Goal: Transaction & Acquisition: Book appointment/travel/reservation

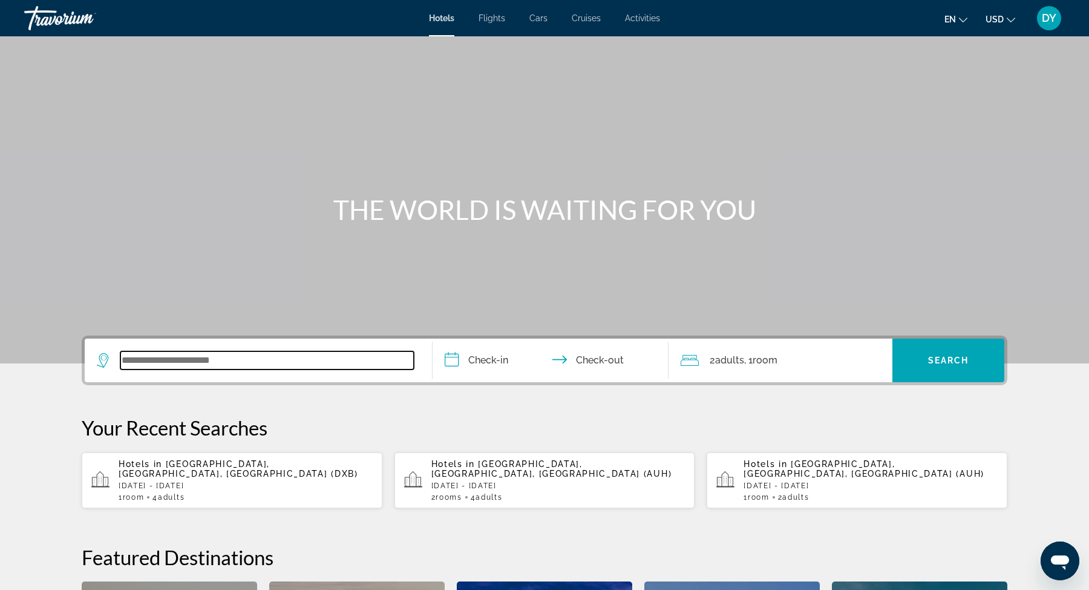
click at [149, 364] on input "Search widget" at bounding box center [267, 360] width 294 height 18
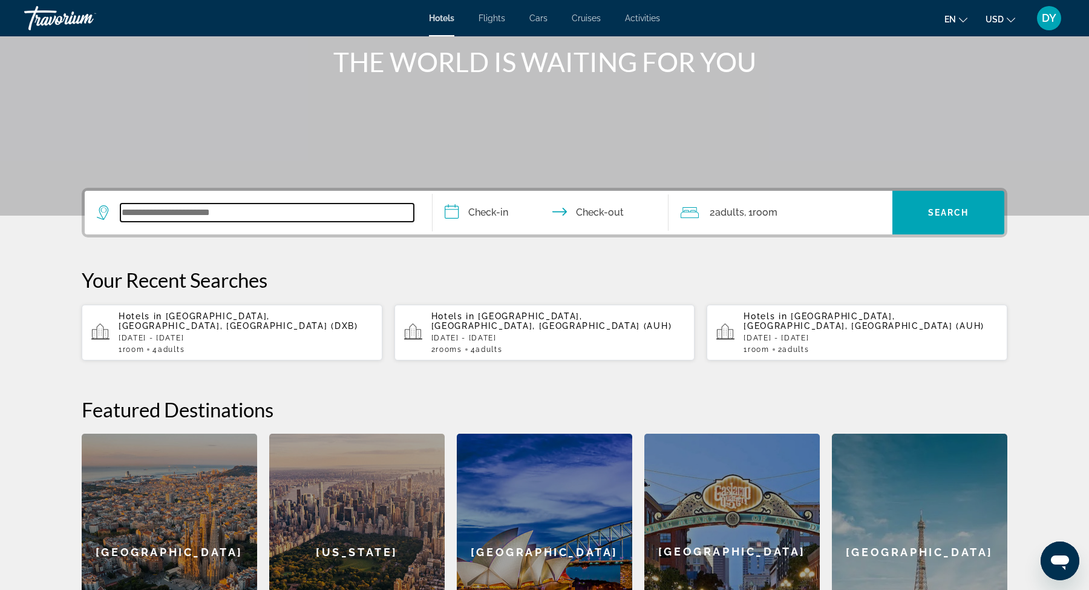
scroll to position [295, 0]
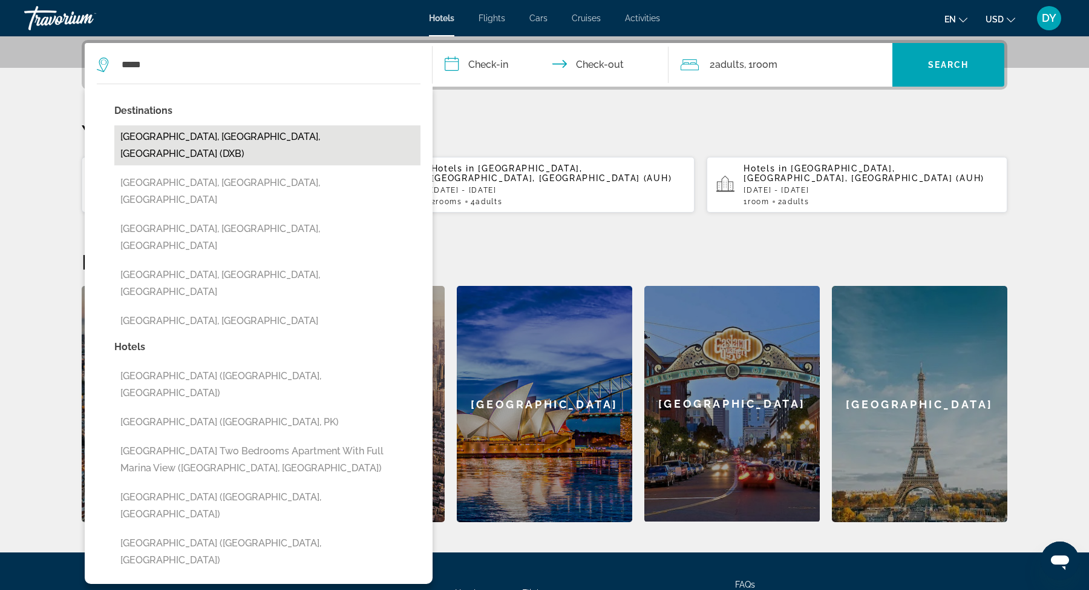
click at [239, 137] on button "Dubai, Dubai Emirate, United Arab Emirates (DXB)" at bounding box center [267, 145] width 306 height 40
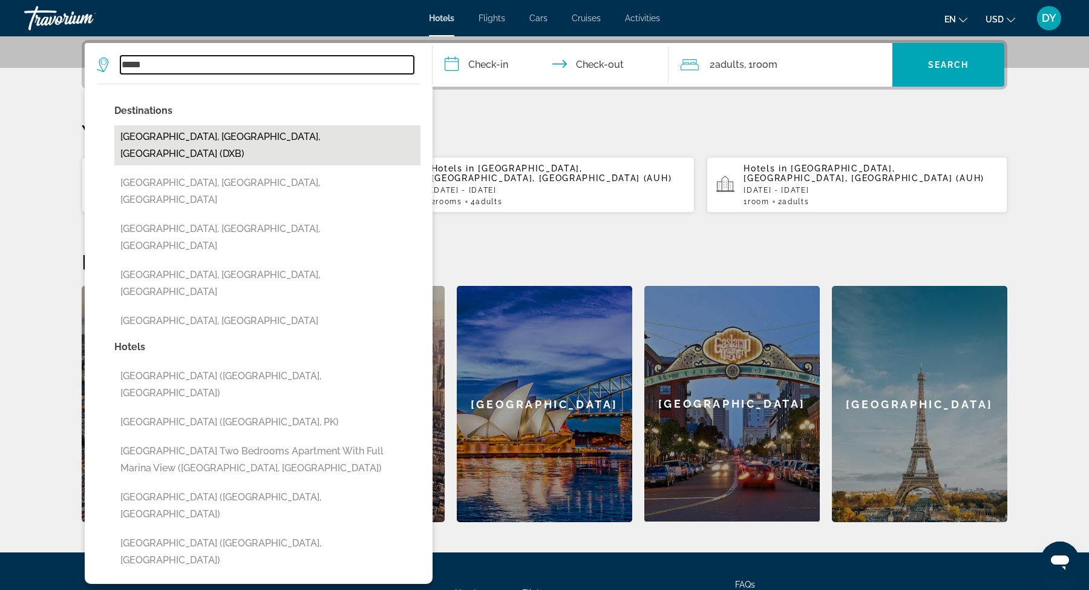
type input "**********"
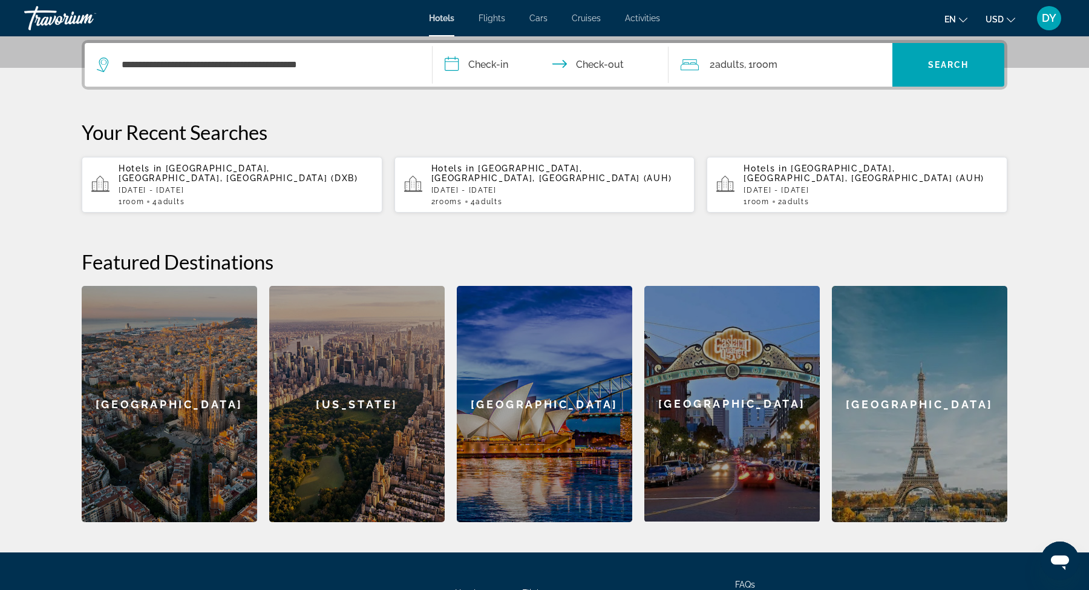
click at [501, 59] on input "**********" at bounding box center [553, 66] width 241 height 47
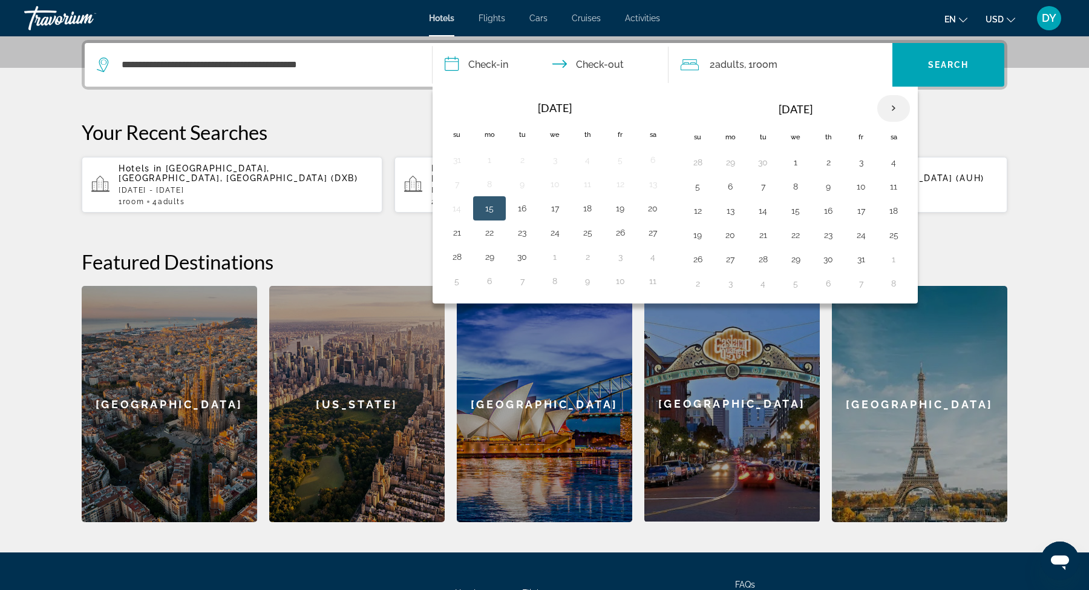
click at [890, 102] on th "Next month" at bounding box center [894, 108] width 33 height 27
click at [790, 234] on button "24" at bounding box center [795, 234] width 19 height 17
click at [886, 229] on button "27" at bounding box center [893, 234] width 19 height 17
type input "**********"
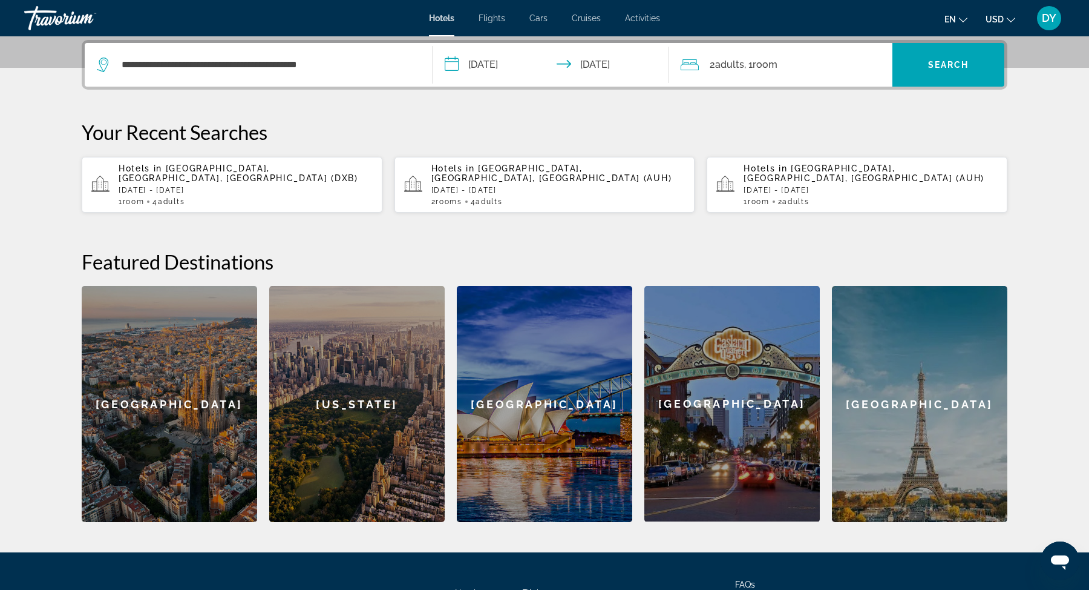
click at [760, 65] on span "Room" at bounding box center [765, 65] width 25 height 12
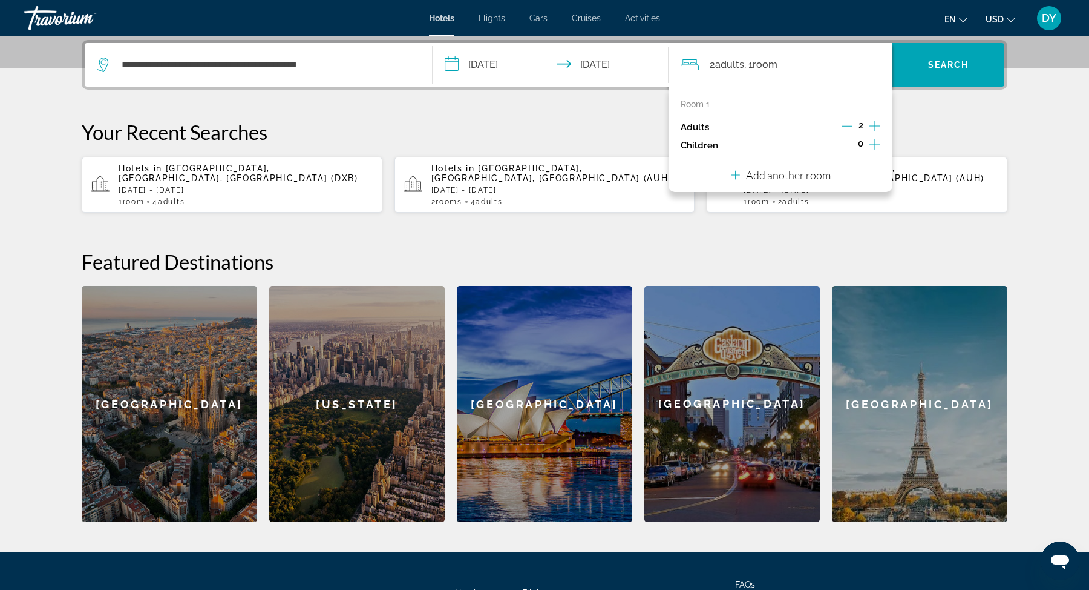
click at [873, 145] on icon "Increment children" at bounding box center [875, 144] width 11 height 15
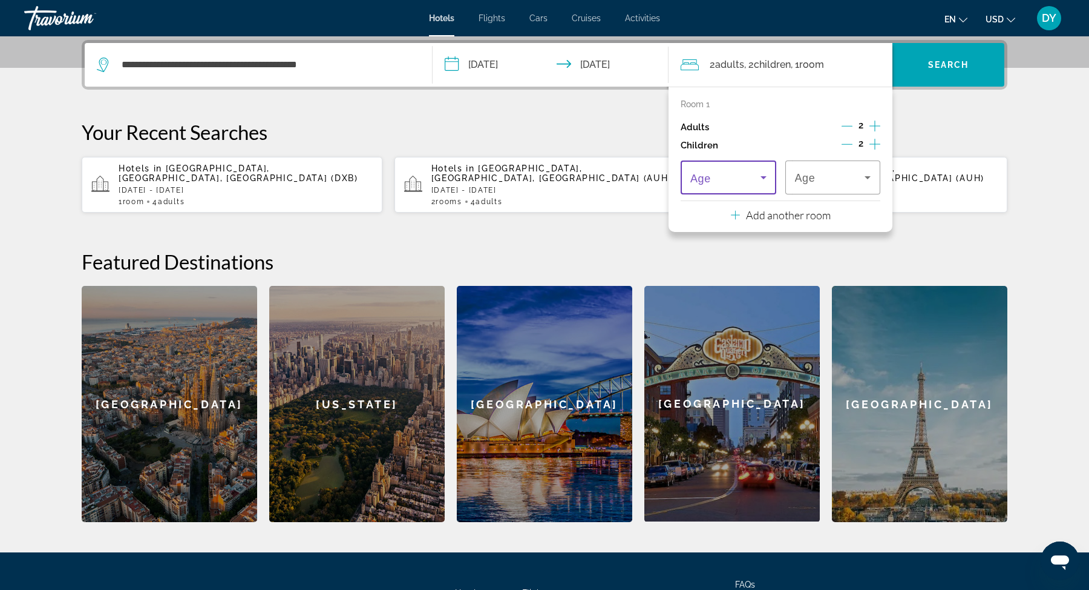
click at [760, 173] on icon "Travelers: 2 adults, 2 children" at bounding box center [764, 177] width 15 height 15
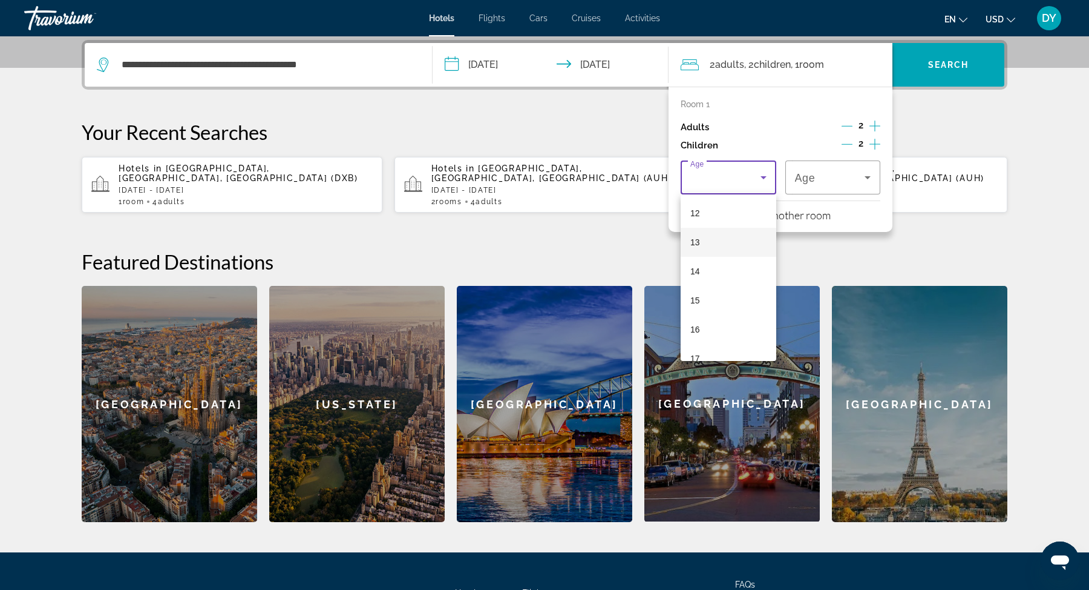
scroll to position [350, 0]
click at [708, 302] on mat-option "15" at bounding box center [729, 299] width 96 height 29
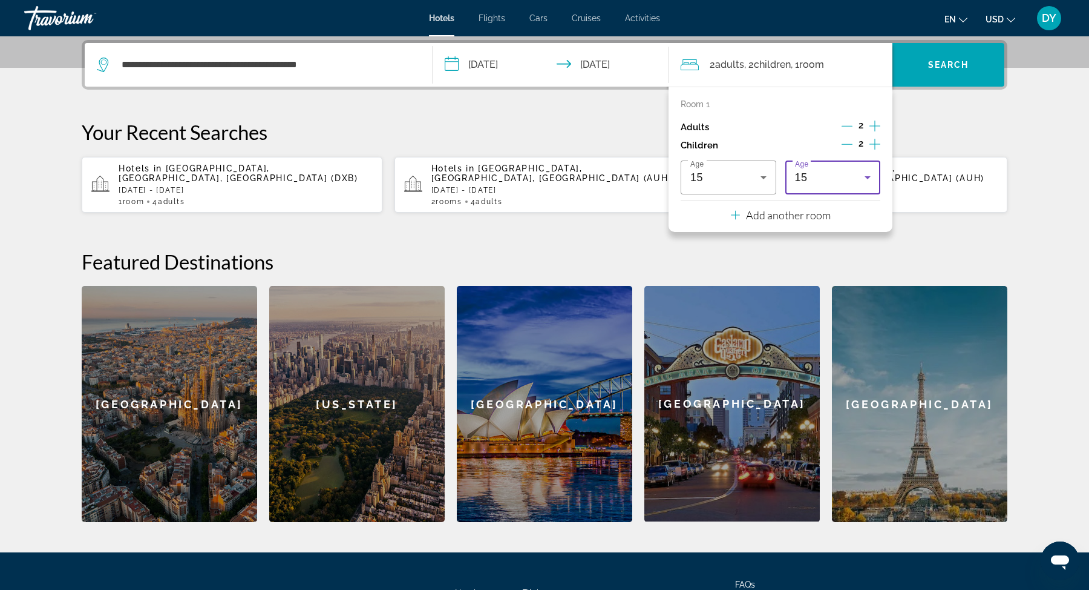
click at [828, 184] on div "15" at bounding box center [830, 177] width 70 height 15
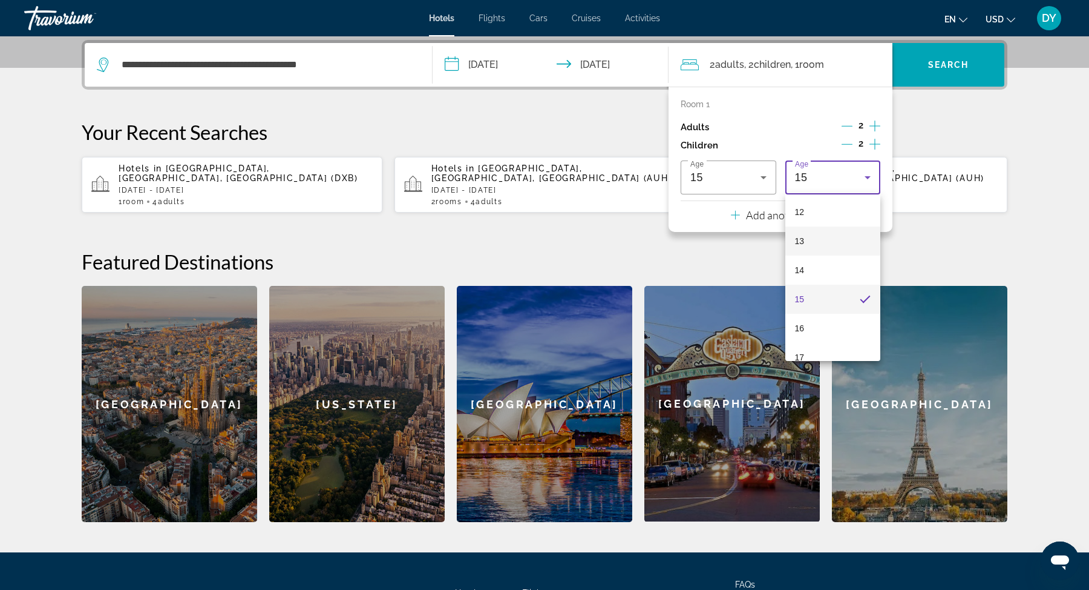
scroll to position [366, 0]
click at [812, 315] on mat-option "16" at bounding box center [834, 312] width 96 height 29
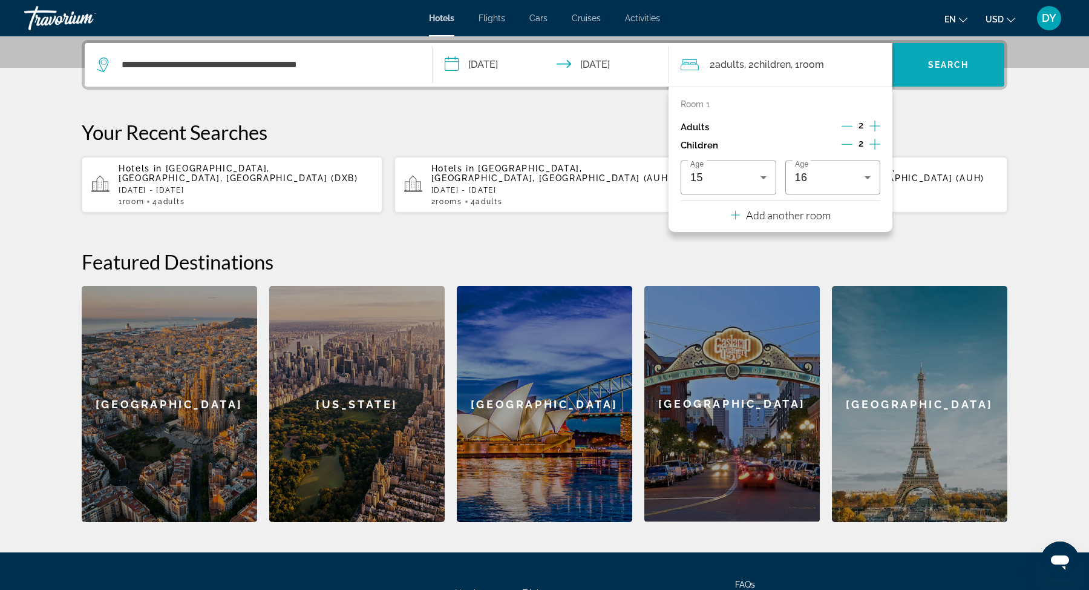
click at [941, 71] on span "Search widget" at bounding box center [949, 64] width 112 height 29
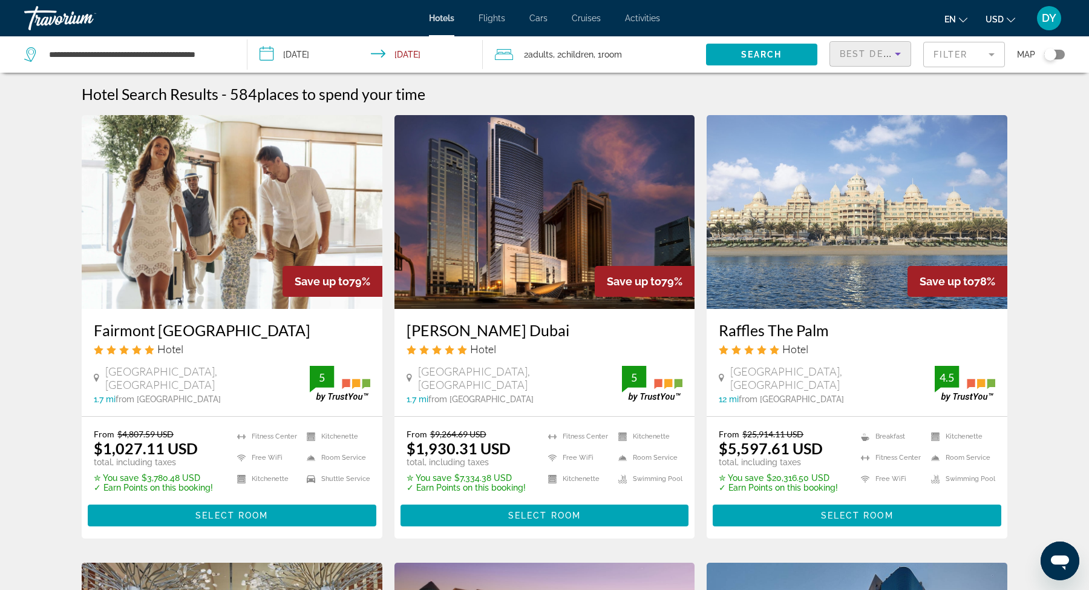
click at [894, 57] on icon "Sort by" at bounding box center [898, 54] width 15 height 15
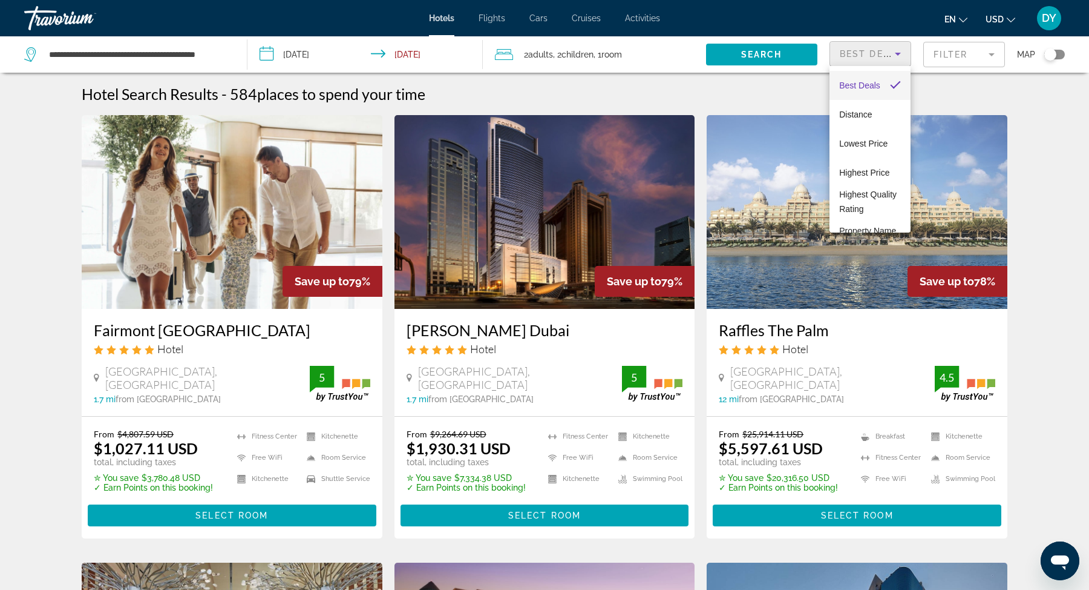
click at [895, 56] on div at bounding box center [544, 295] width 1089 height 590
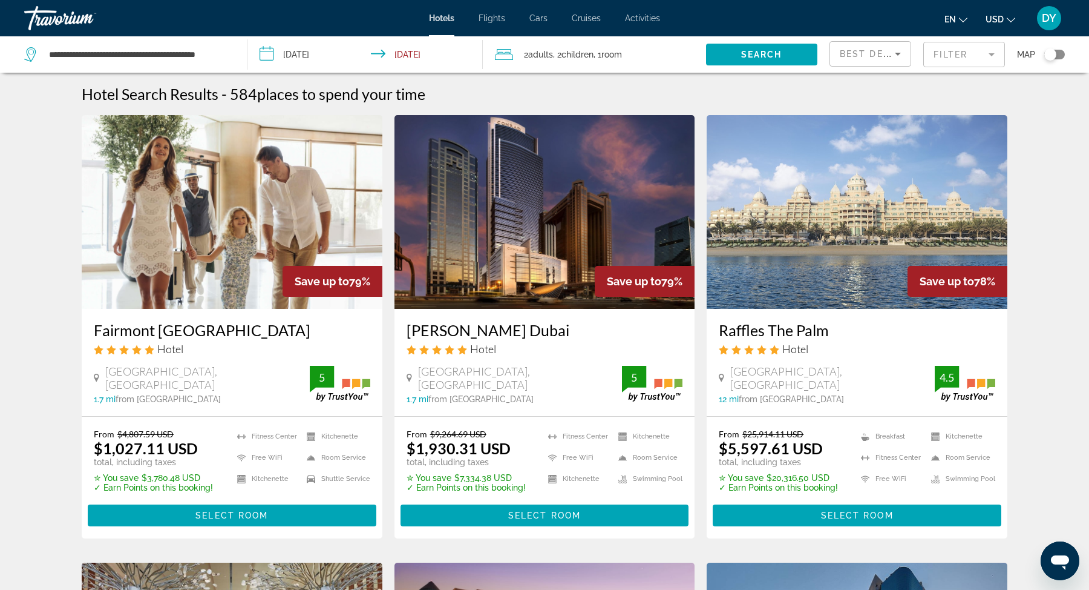
click at [955, 60] on mat-form-field "Filter" at bounding box center [965, 54] width 82 height 25
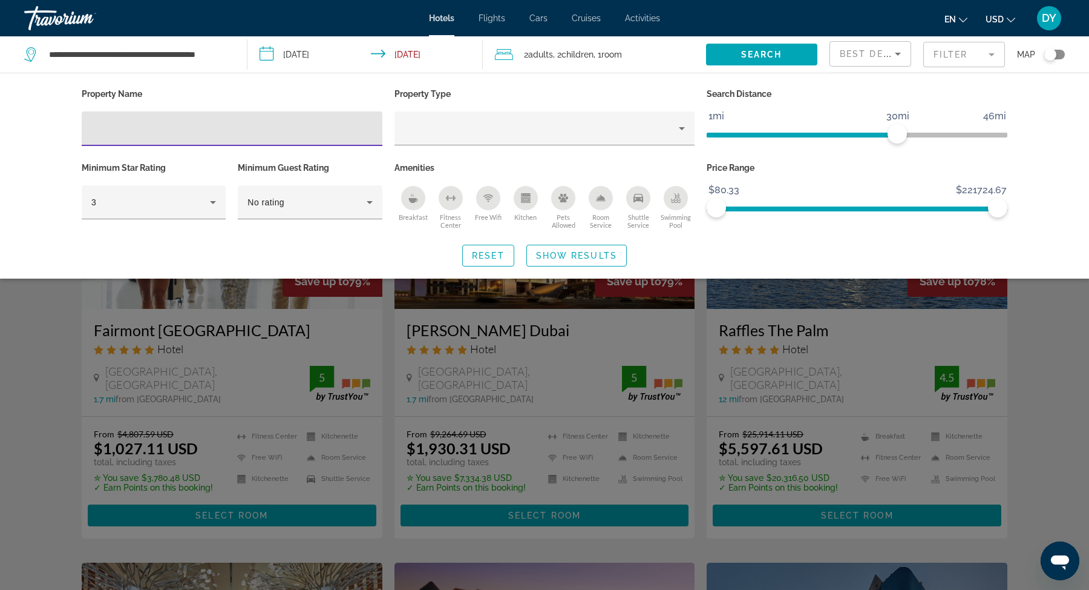
click at [889, 56] on span "Best Deals" at bounding box center [871, 54] width 63 height 10
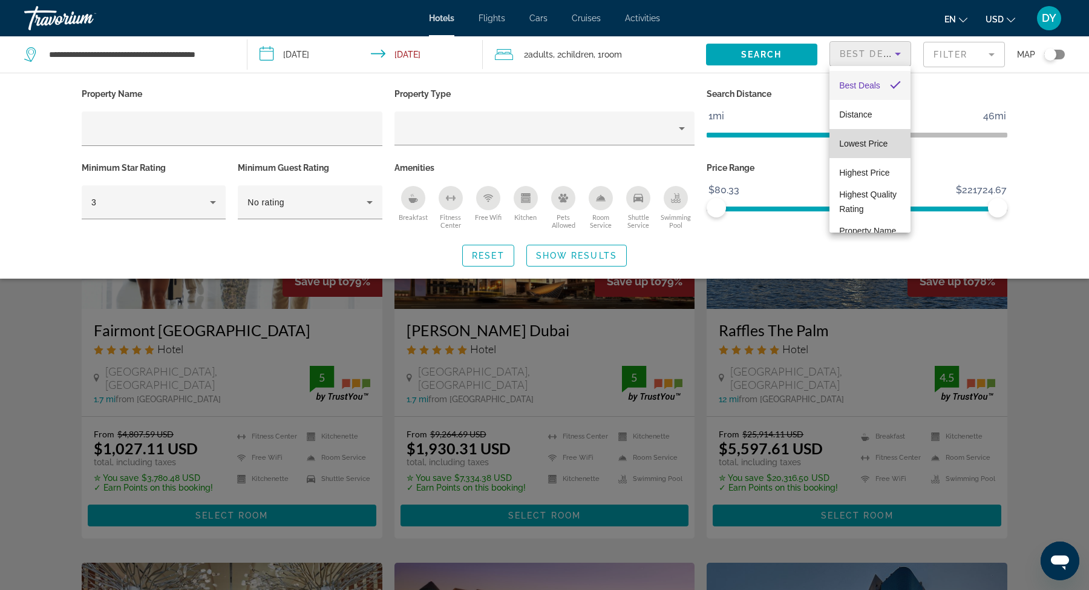
click at [861, 142] on span "Lowest Price" at bounding box center [864, 144] width 48 height 10
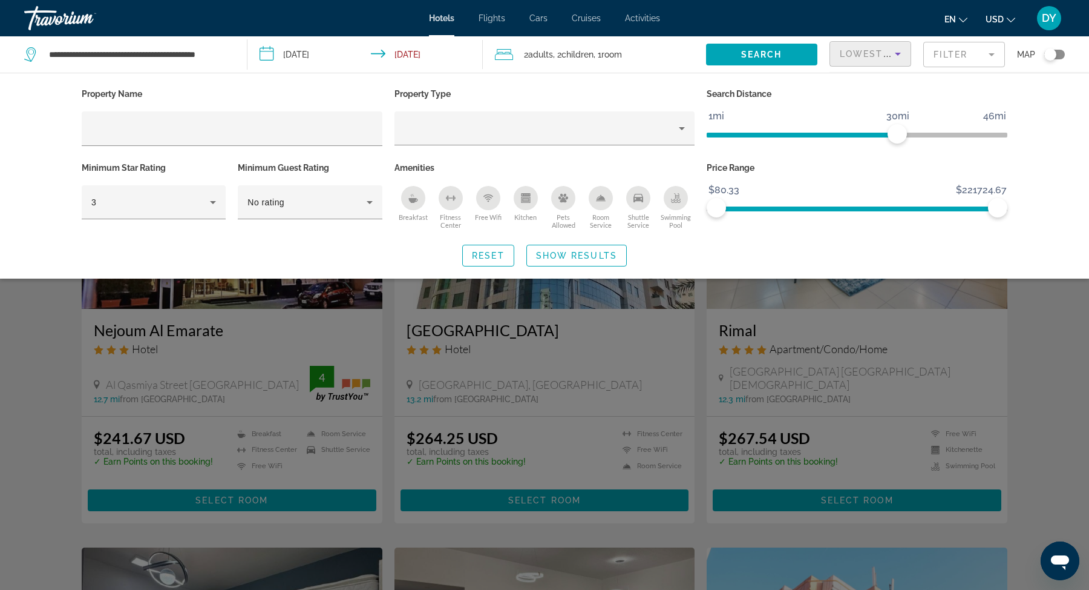
click at [1015, 68] on div "Lowest Price Filter Map" at bounding box center [947, 54] width 235 height 36
click at [559, 263] on span "Search widget" at bounding box center [576, 255] width 99 height 29
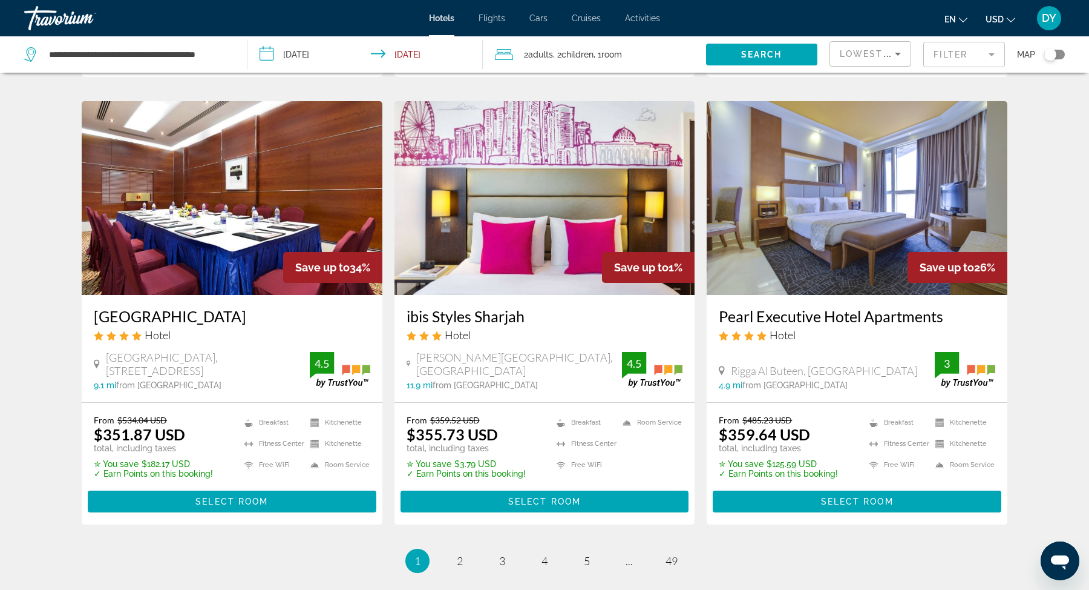
scroll to position [1353, 0]
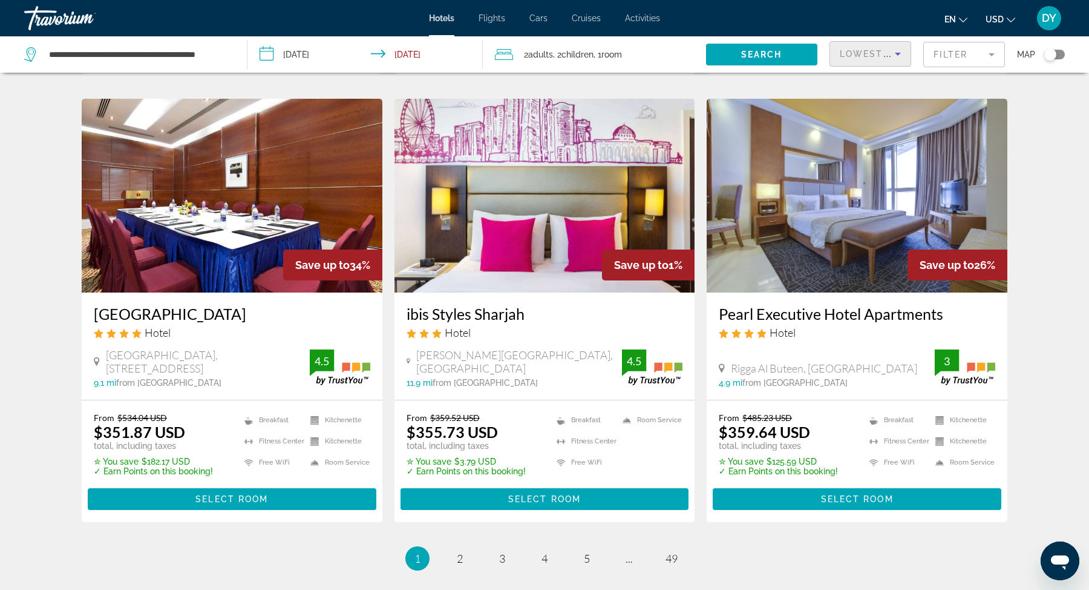
click at [881, 59] on div "Lowest Price" at bounding box center [867, 54] width 55 height 15
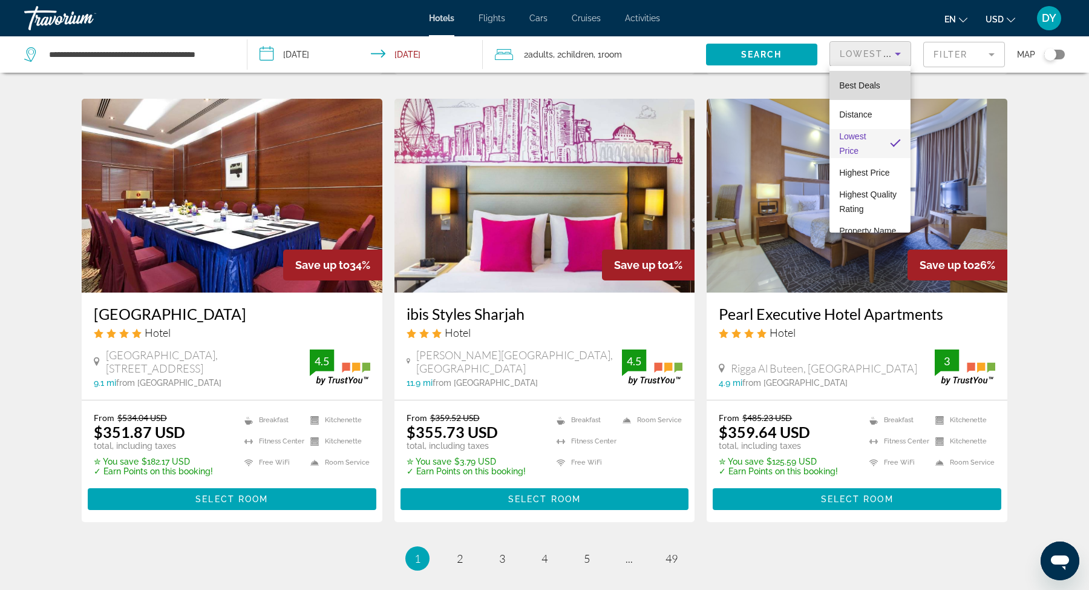
click at [874, 85] on span "Best Deals" at bounding box center [860, 86] width 41 height 10
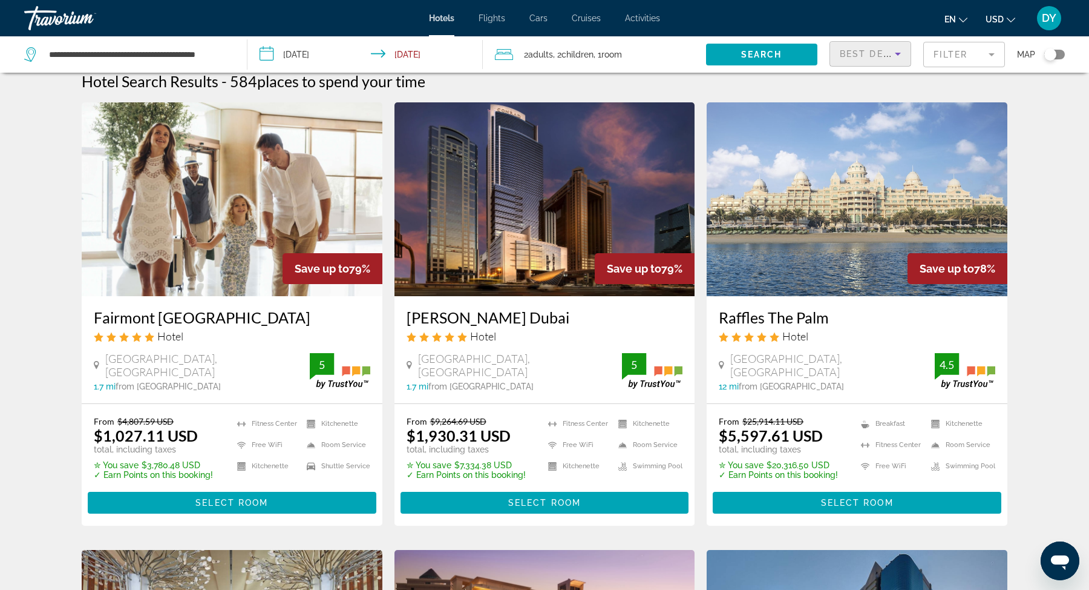
scroll to position [16, 0]
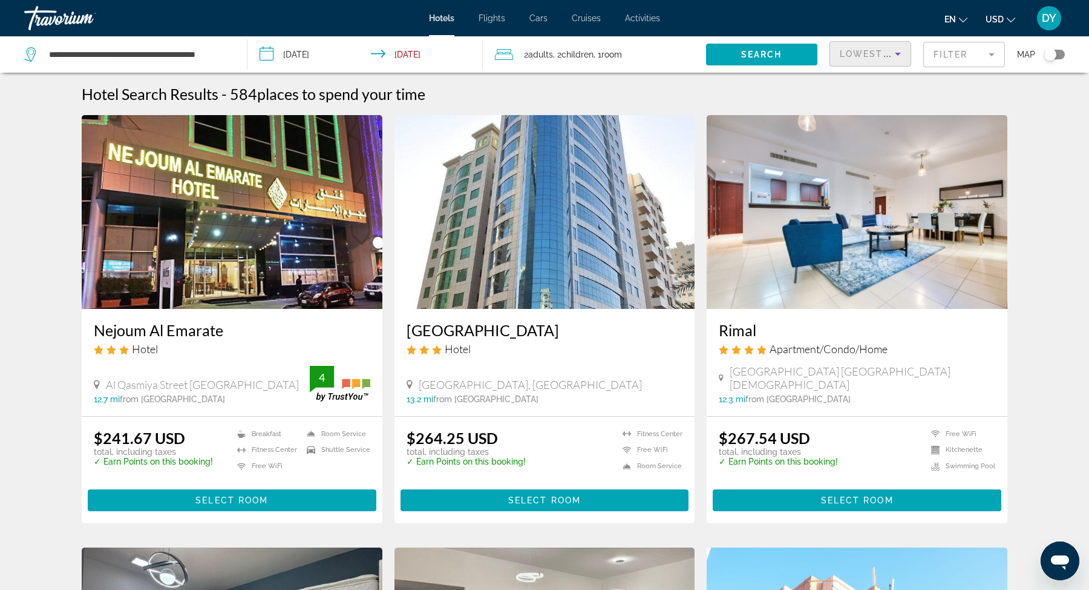
click at [868, 53] on span "Lowest Price" at bounding box center [878, 54] width 77 height 10
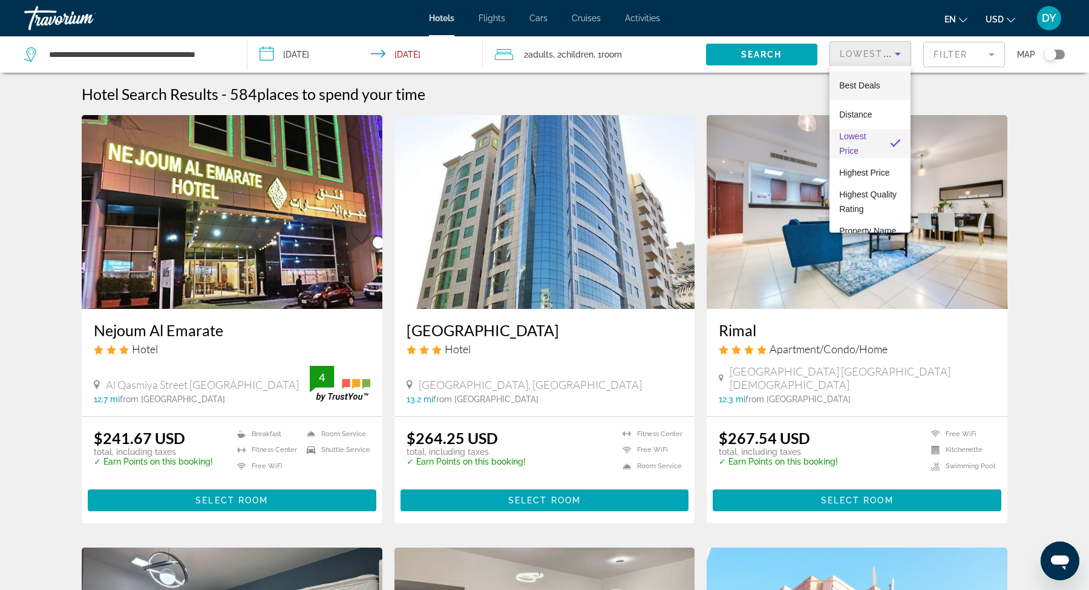
click at [867, 88] on span "Best Deals" at bounding box center [860, 86] width 41 height 10
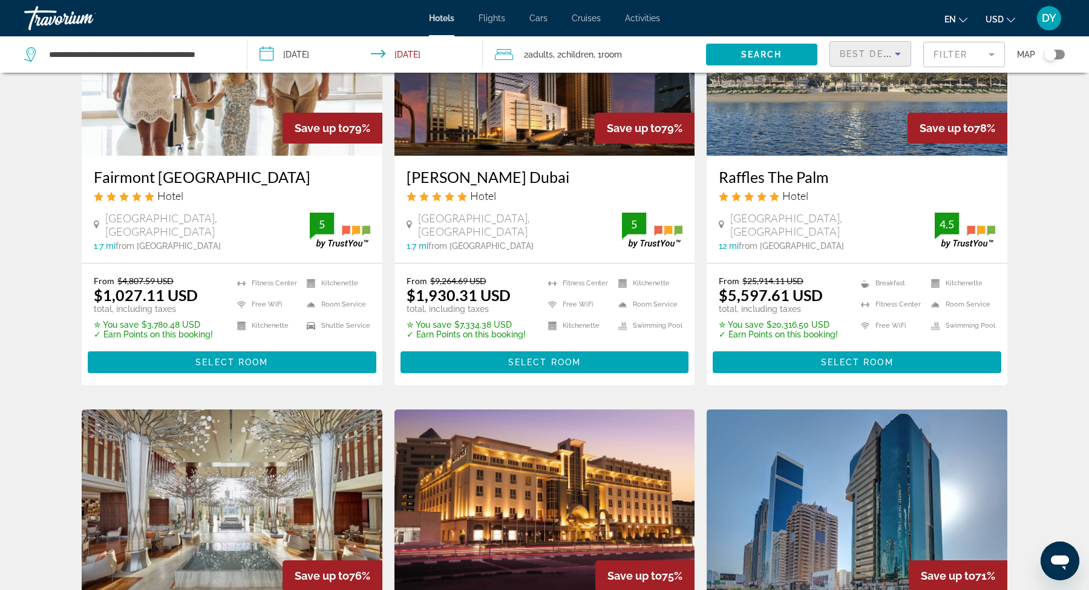
scroll to position [143, 0]
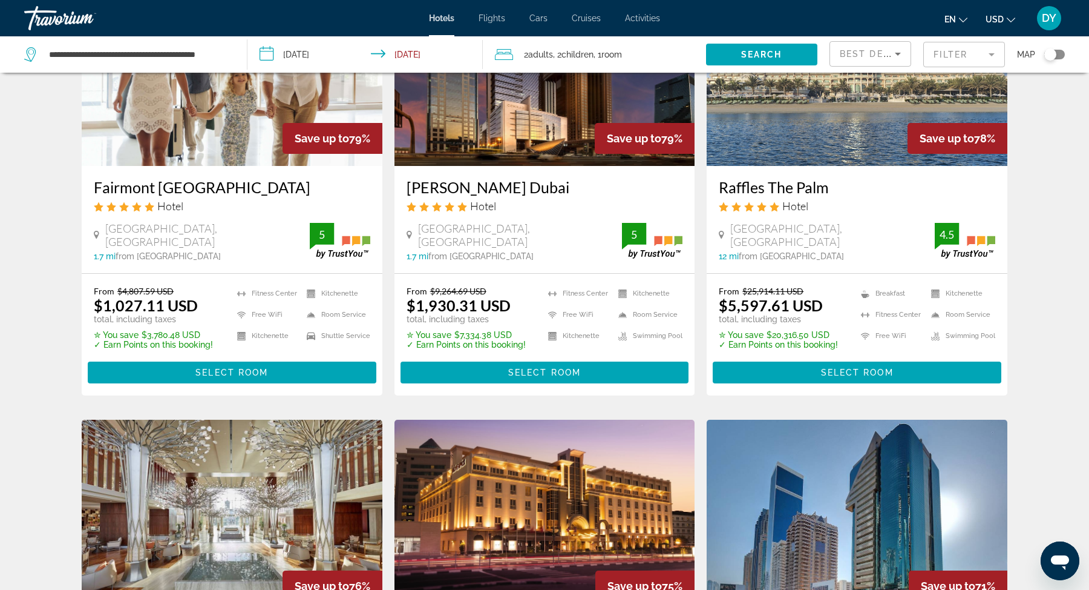
click at [305, 59] on input "**********" at bounding box center [368, 56] width 240 height 40
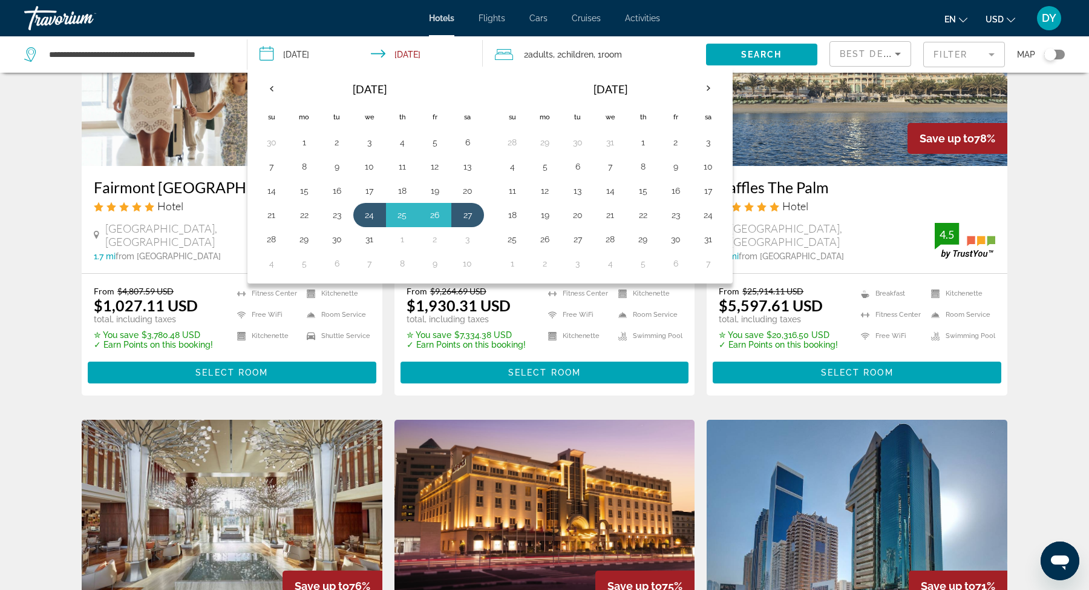
click at [312, 48] on input "**********" at bounding box center [368, 56] width 240 height 40
click at [398, 210] on button "25" at bounding box center [402, 214] width 19 height 17
click at [465, 210] on button "27" at bounding box center [467, 214] width 19 height 17
type input "**********"
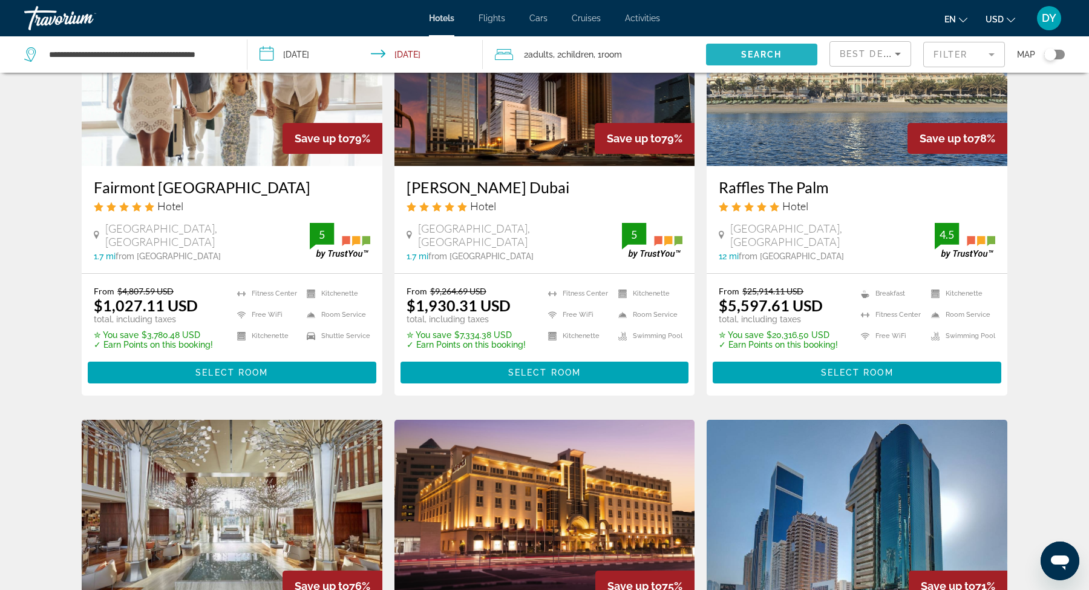
click at [764, 52] on span "Search" at bounding box center [761, 55] width 41 height 10
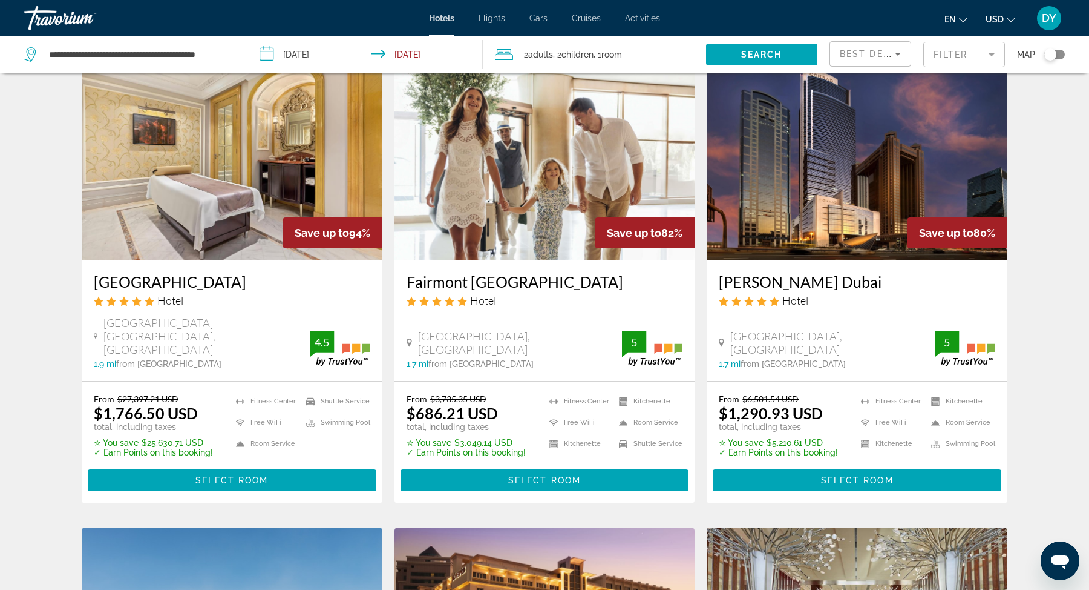
scroll to position [68, 0]
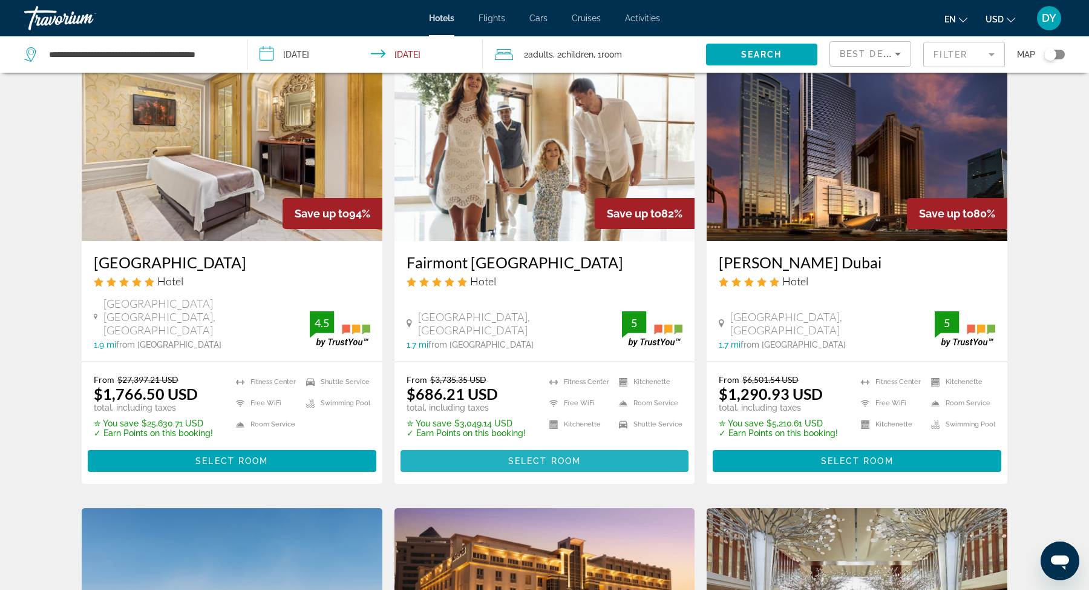
click at [542, 456] on span "Select Room" at bounding box center [544, 461] width 73 height 10
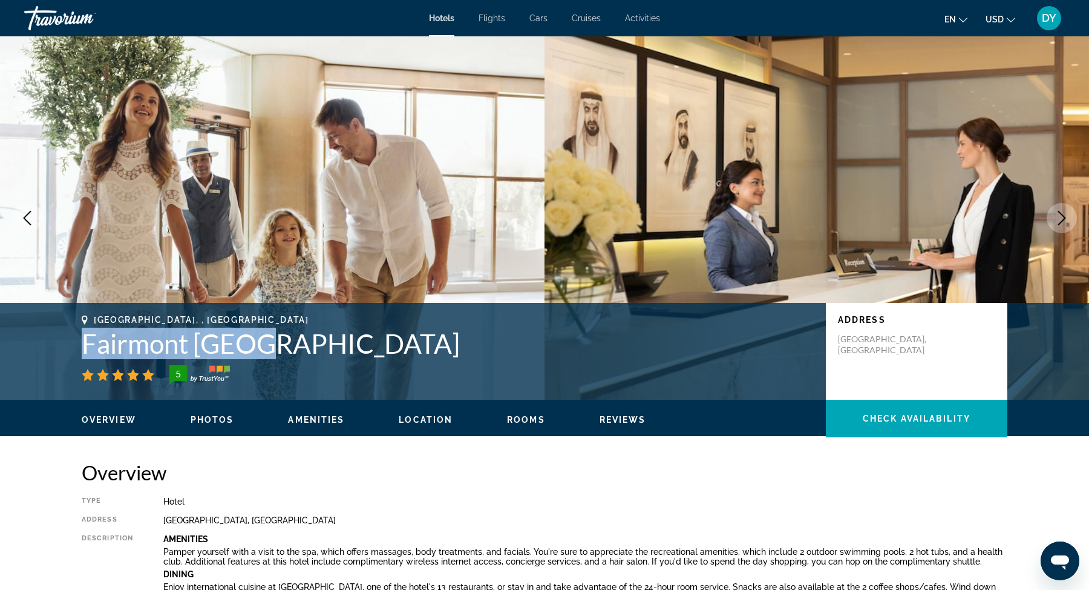
drag, startPoint x: 276, startPoint y: 347, endPoint x: 84, endPoint y: 347, distance: 191.9
click at [84, 347] on h1 "Fairmont Dubai" at bounding box center [448, 342] width 732 height 31
copy h1 "Fairmont Dubai"
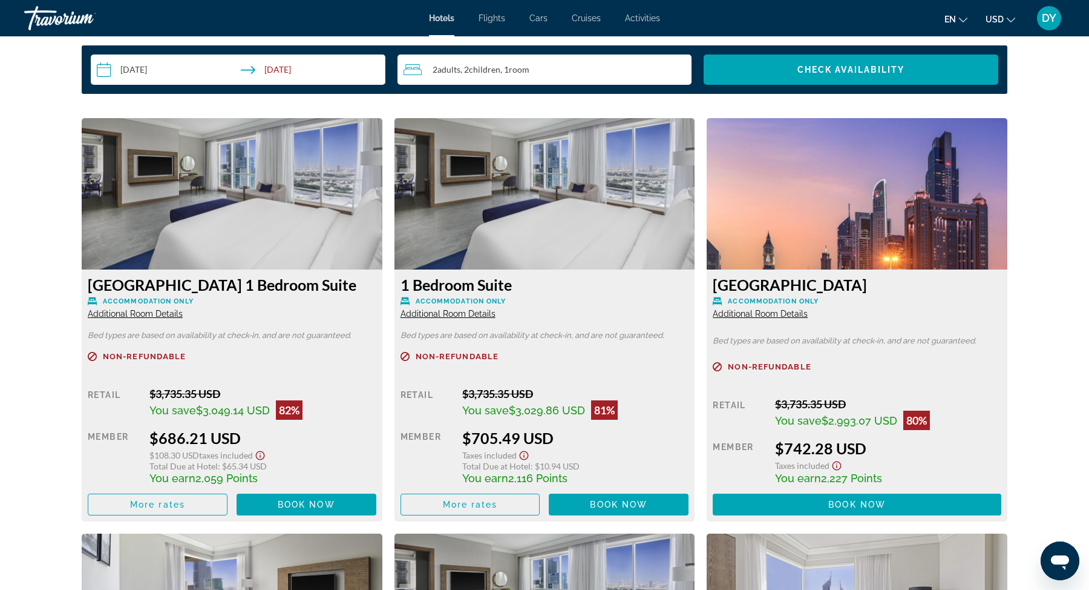
scroll to position [1611, 0]
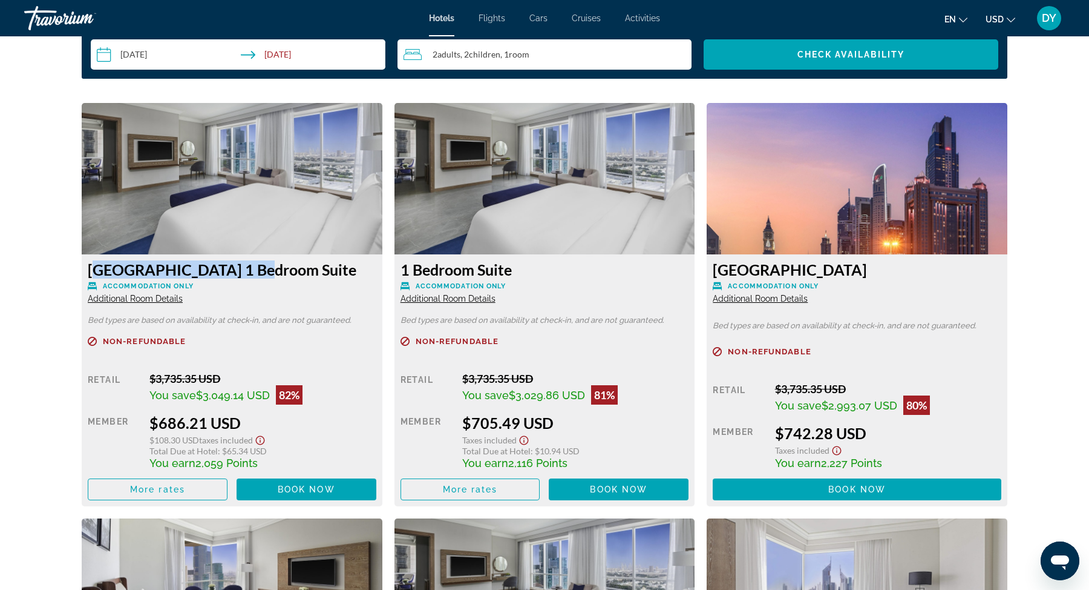
drag, startPoint x: 251, startPoint y: 272, endPoint x: 87, endPoint y: 271, distance: 163.4
click at [88, 271] on h3 "Dubai 1 Bedroom Suite" at bounding box center [232, 269] width 289 height 18
copy h3 "Dubai 1 Bedroom Suite"
